Goal: Task Accomplishment & Management: Complete application form

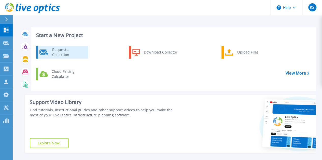
click at [65, 50] on div "Request a Collection" at bounding box center [68, 52] width 37 height 10
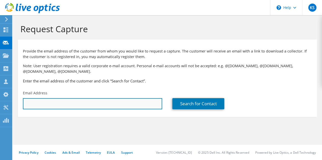
click at [40, 101] on input "text" at bounding box center [92, 103] width 139 height 11
paste input "[EMAIL_ADDRESS][DOMAIN_NAME]"
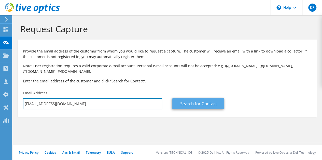
type input "[EMAIL_ADDRESS][DOMAIN_NAME]"
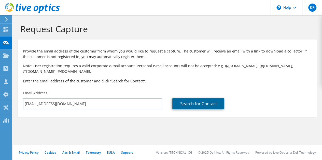
click at [200, 104] on link "Search for Contact" at bounding box center [198, 103] width 52 height 11
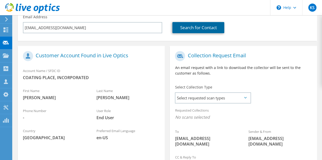
scroll to position [102, 0]
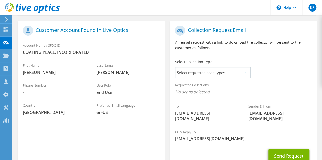
click at [246, 72] on icon at bounding box center [245, 73] width 3 height 2
click at [245, 72] on icon at bounding box center [245, 73] width 3 height 2
click at [212, 73] on span "Select requested scan types" at bounding box center [212, 73] width 75 height 10
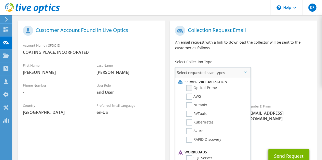
click at [194, 88] on label "Optical Prime" at bounding box center [201, 88] width 31 height 6
click at [0, 0] on input "Optical Prime" at bounding box center [0, 0] width 0 height 0
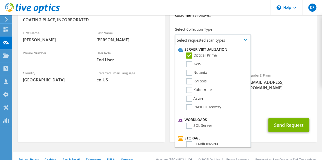
scroll to position [136, 0]
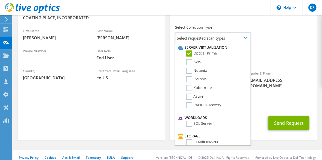
click at [260, 103] on span "[EMAIL_ADDRESS][DOMAIN_NAME]" at bounding box center [243, 106] width 137 height 6
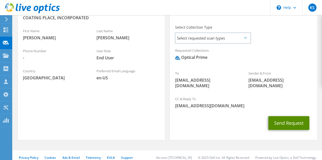
click at [281, 118] on button "Send Request" at bounding box center [288, 123] width 41 height 14
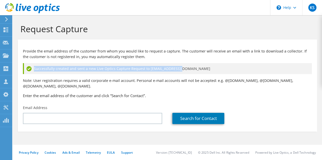
drag, startPoint x: 187, startPoint y: 66, endPoint x: 39, endPoint y: 59, distance: 148.2
click at [41, 60] on div "Provide the email address of the customer from whom you would like to request a…" at bounding box center [167, 72] width 299 height 61
copy span "Successfully created and sent a new Live Optics Capture Request to mnagel@encap…"
